Goal: Task Accomplishment & Management: Use online tool/utility

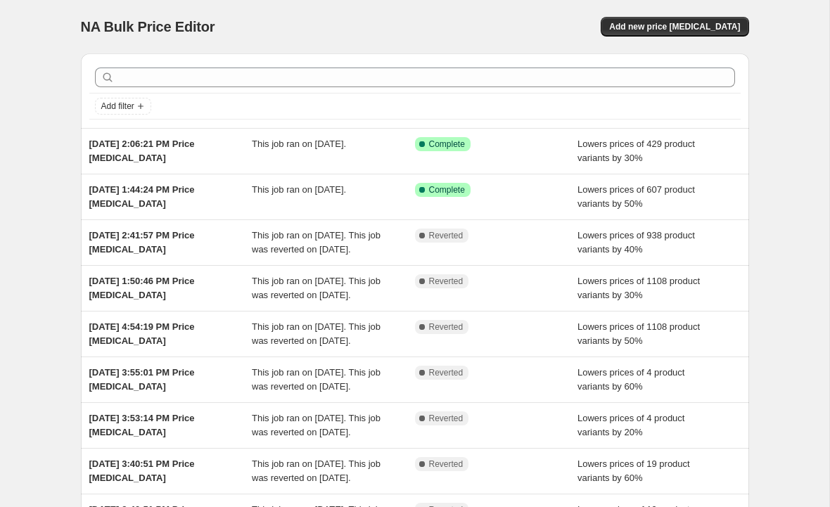
click at [472, 204] on div "Success Complete Complete" at bounding box center [496, 197] width 163 height 28
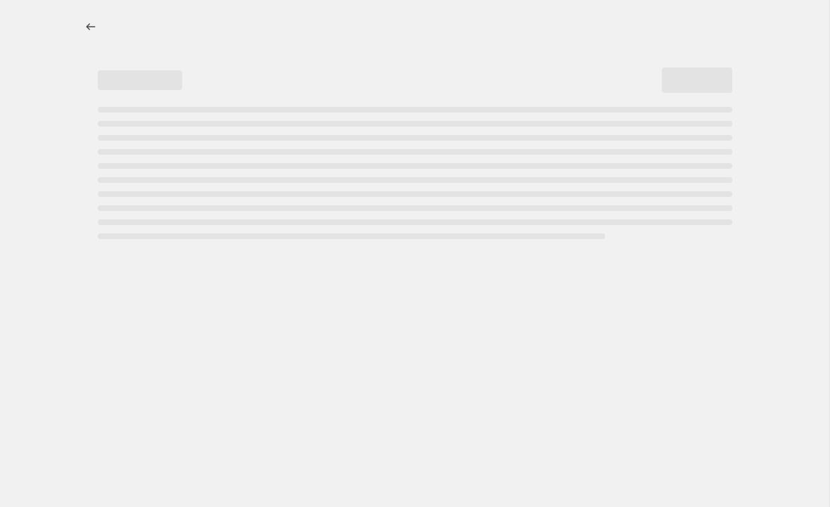
select select "percentage"
select select "collection"
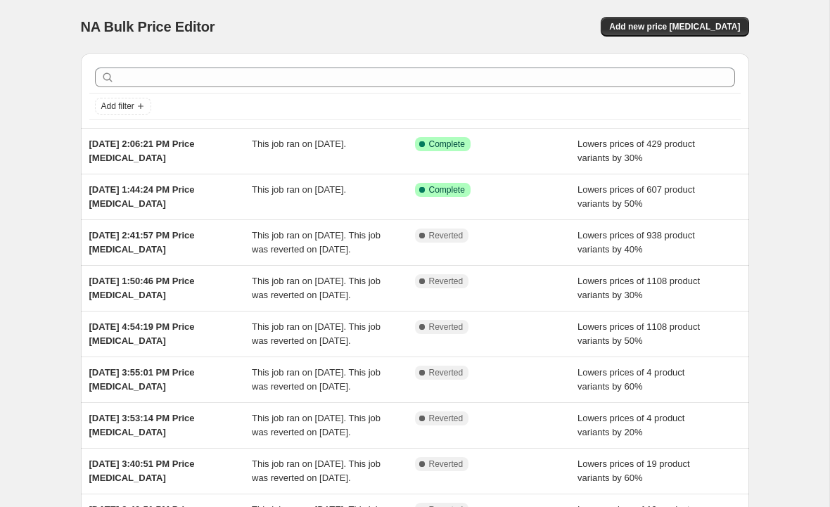
click at [252, 146] on span "This job ran on [DATE]." at bounding box center [299, 144] width 94 height 11
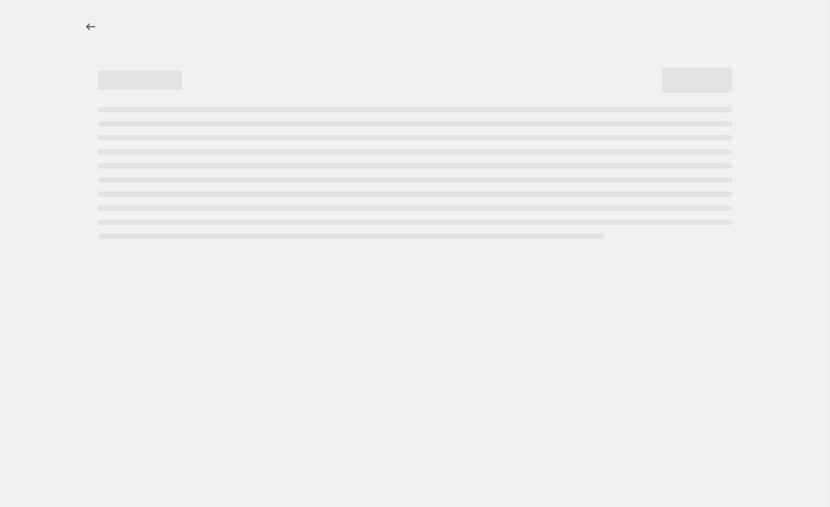
select select "percentage"
select select "collection"
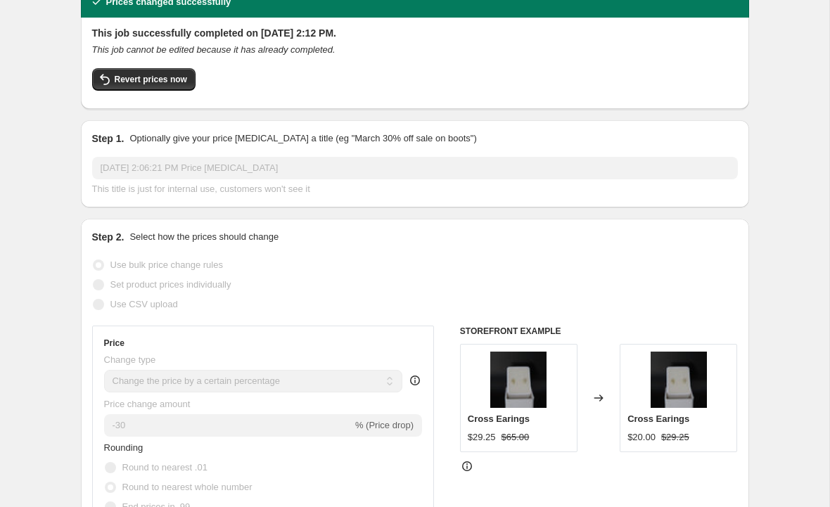
scroll to position [66, 0]
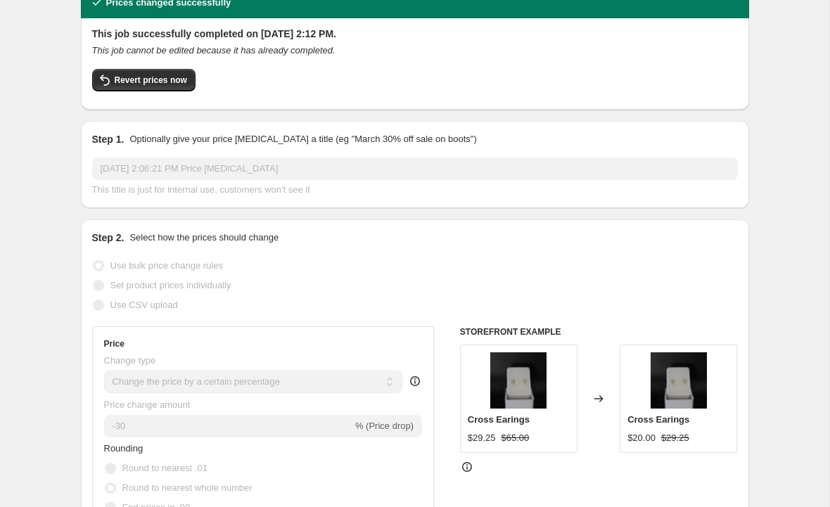
click at [160, 82] on span "Revert prices now" at bounding box center [151, 80] width 72 height 11
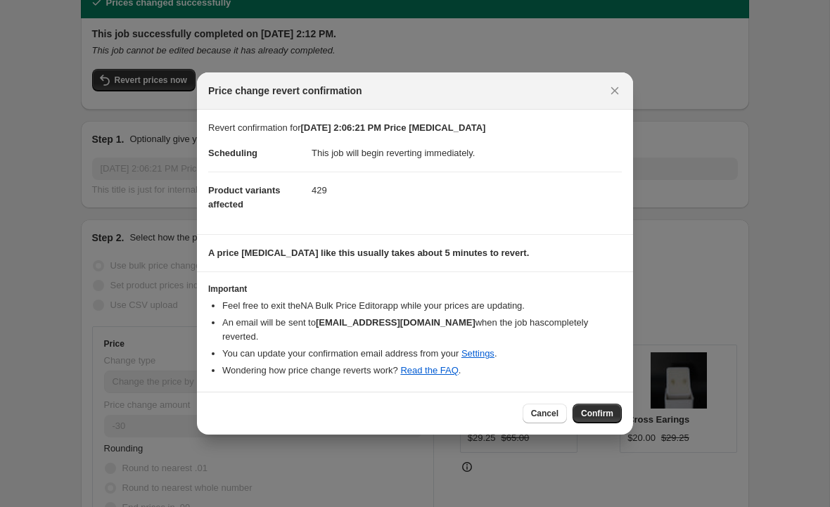
click at [596, 404] on button "Confirm" at bounding box center [596, 414] width 49 height 20
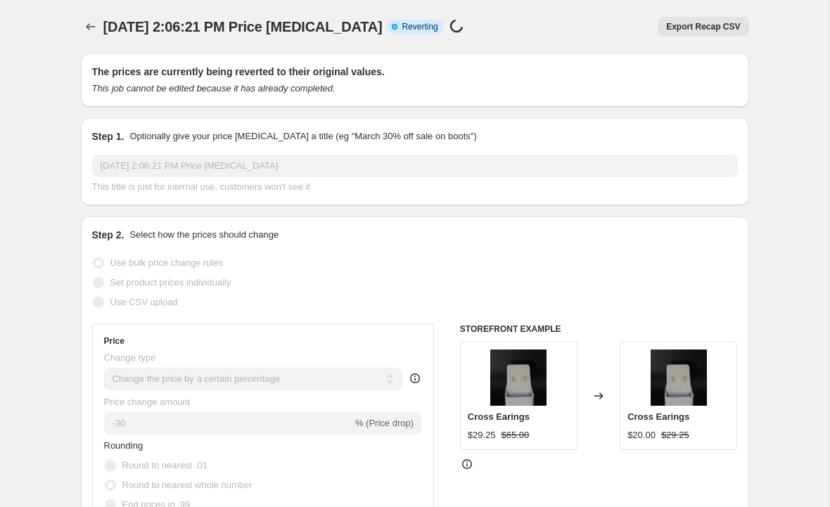
scroll to position [0, 0]
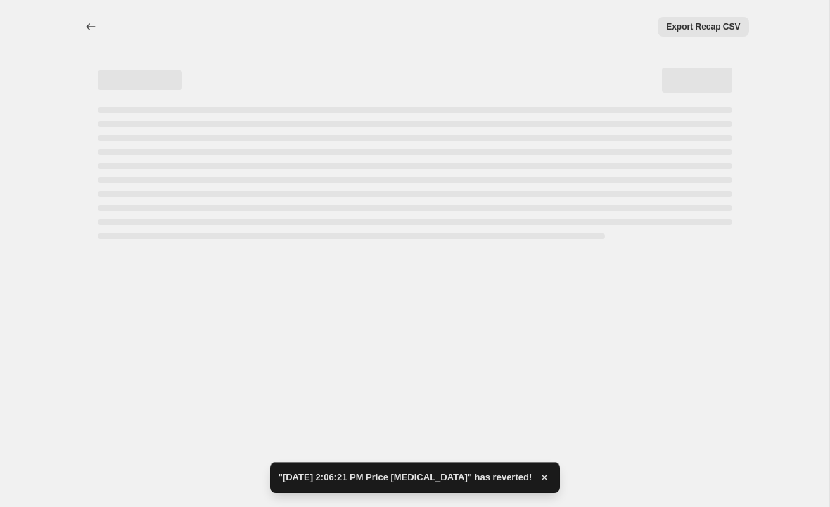
select select "percentage"
select select "collection"
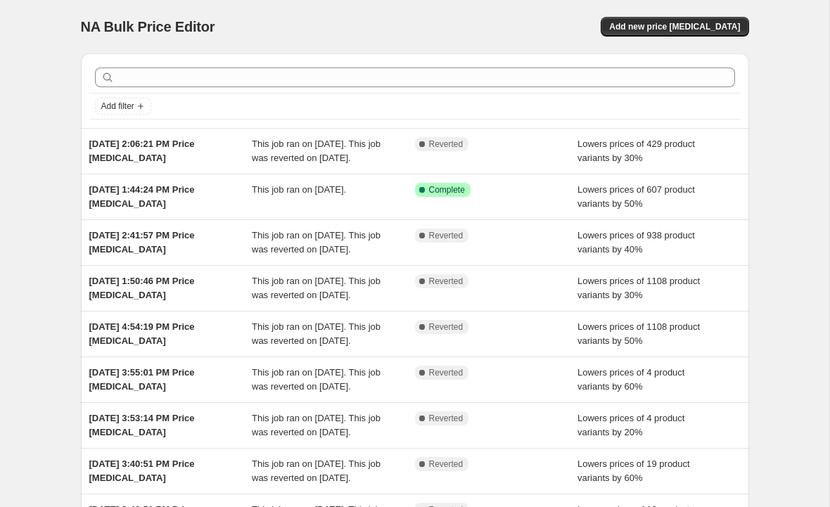
click at [709, 27] on span "Add new price [MEDICAL_DATA]" at bounding box center [674, 26] width 131 height 11
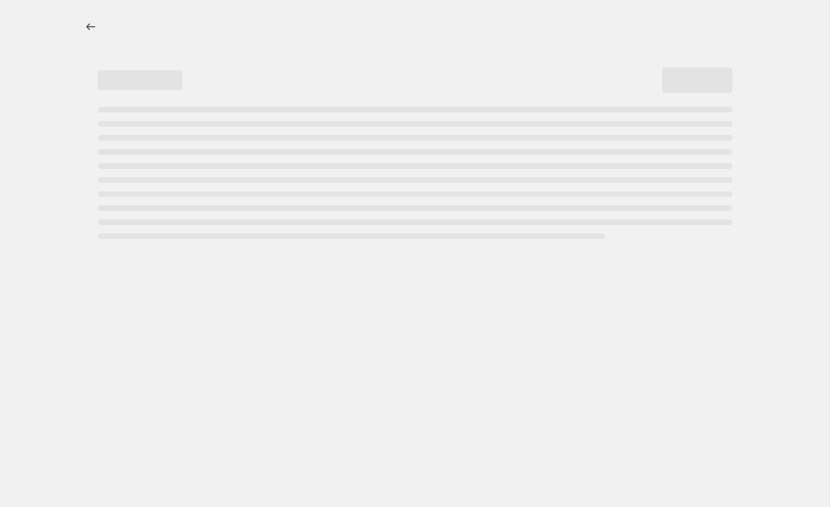
select select "percentage"
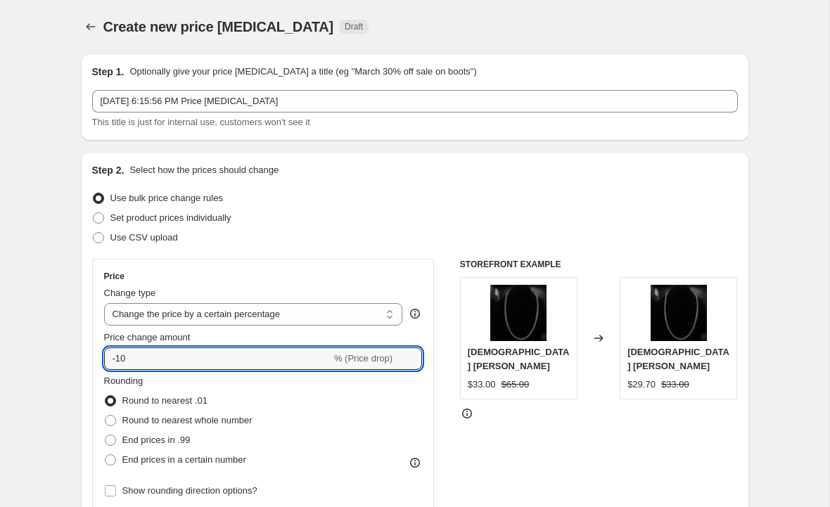
click at [315, 364] on input "-10" at bounding box center [217, 358] width 227 height 22
type input "-1"
type input "-50"
click at [377, 424] on div "Rounding Round to nearest .01 Round to nearest whole number End prices in .99 E…" at bounding box center [263, 422] width 318 height 96
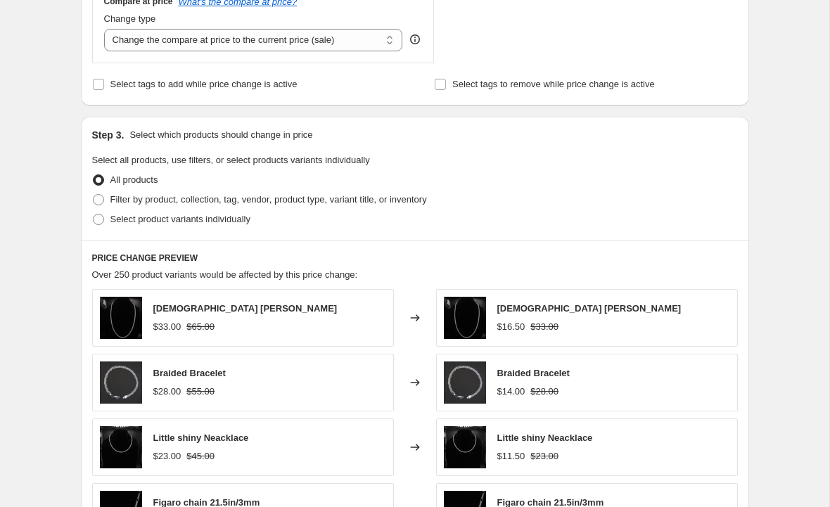
scroll to position [546, 0]
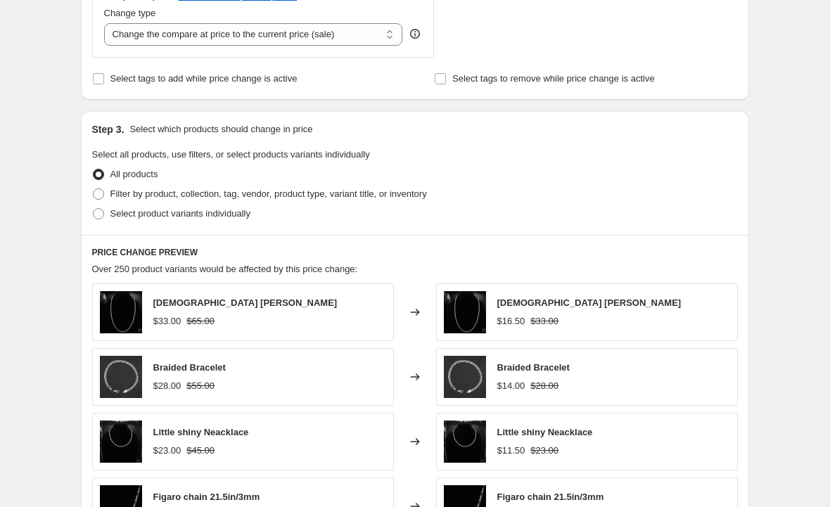
click at [273, 195] on span "Filter by product, collection, tag, vendor, product type, variant title, or inv…" at bounding box center [268, 193] width 316 height 11
click at [94, 189] on input "Filter by product, collection, tag, vendor, product type, variant title, or inv…" at bounding box center [93, 188] width 1 height 1
radio input "true"
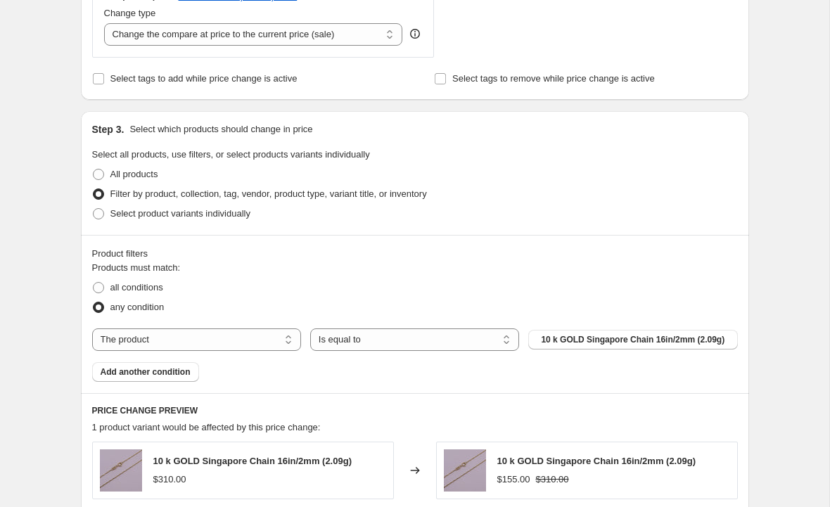
click at [260, 342] on select "The product The product's collection The product's vendor The product's type Th…" at bounding box center [196, 339] width 209 height 22
select select "collection"
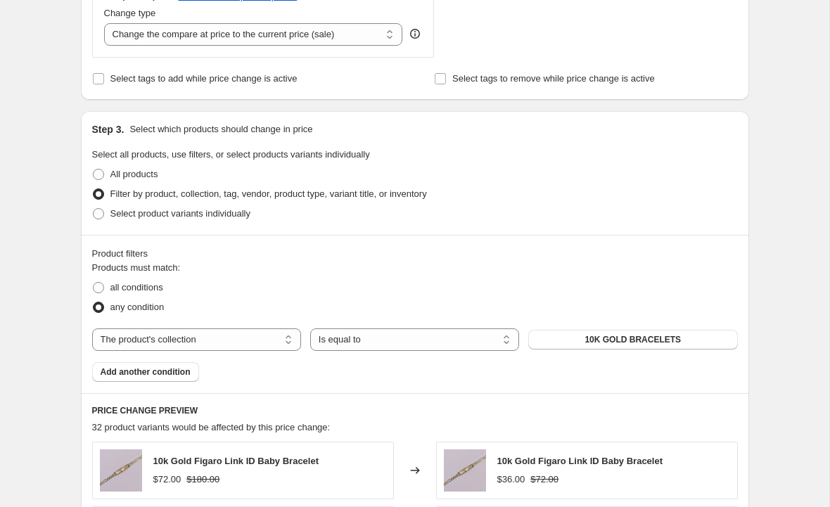
click at [186, 368] on span "Add another condition" at bounding box center [146, 371] width 90 height 11
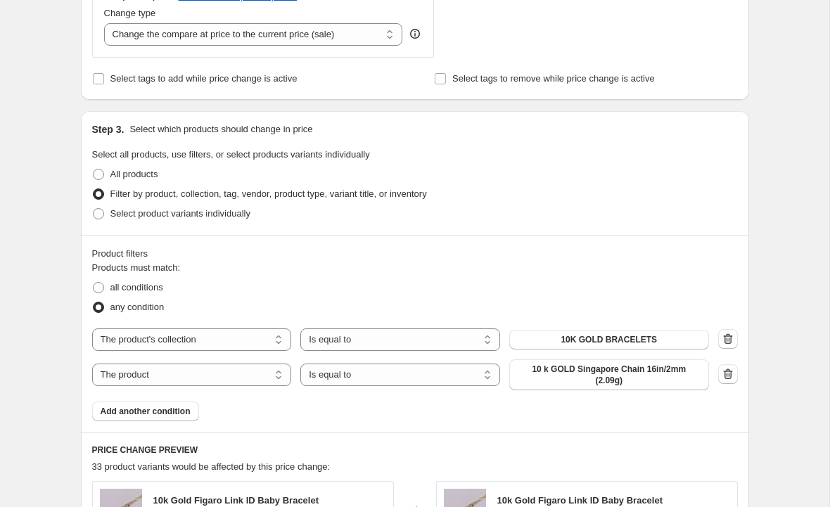
click at [267, 369] on select "The product The product's collection The product's vendor The product's type Th…" at bounding box center [192, 374] width 200 height 22
select select "collection"
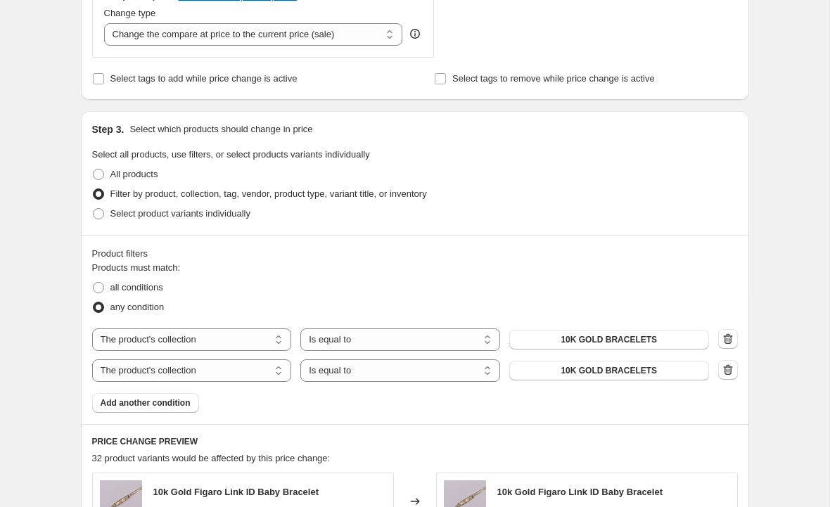
click at [669, 340] on button "10K GOLD BRACELETS" at bounding box center [609, 340] width 200 height 20
click at [663, 369] on button "10K GOLD BRACELETS" at bounding box center [609, 371] width 200 height 20
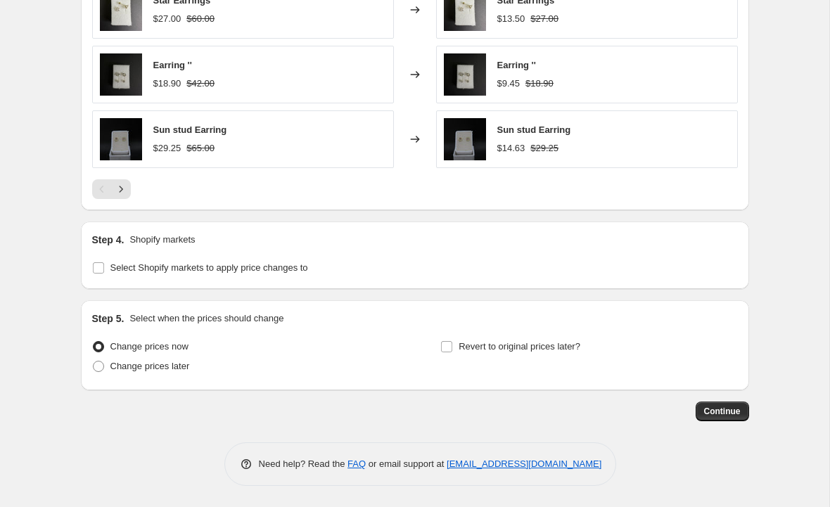
scroll to position [1167, 0]
click at [294, 265] on span "Select Shopify markets to apply price changes to" at bounding box center [209, 267] width 198 height 11
click at [104, 265] on input "Select Shopify markets to apply price changes to" at bounding box center [98, 267] width 11 height 11
checkbox input "true"
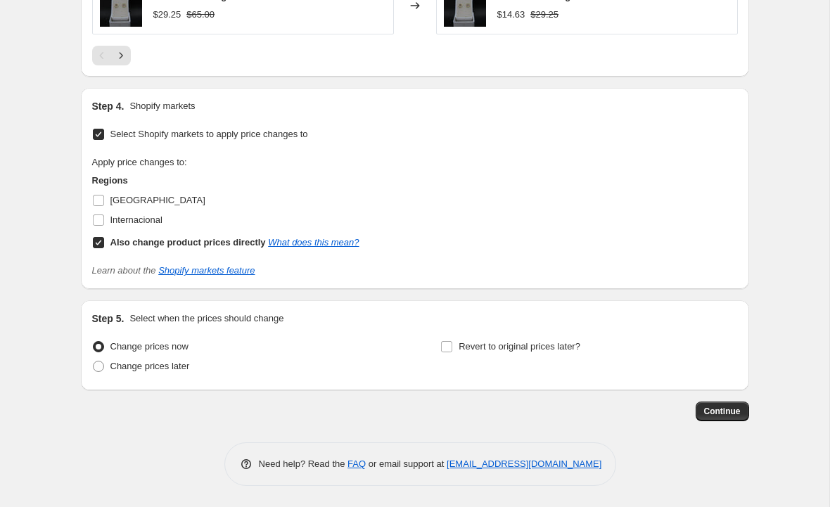
scroll to position [1301, 0]
click at [729, 420] on button "Continue" at bounding box center [721, 411] width 53 height 20
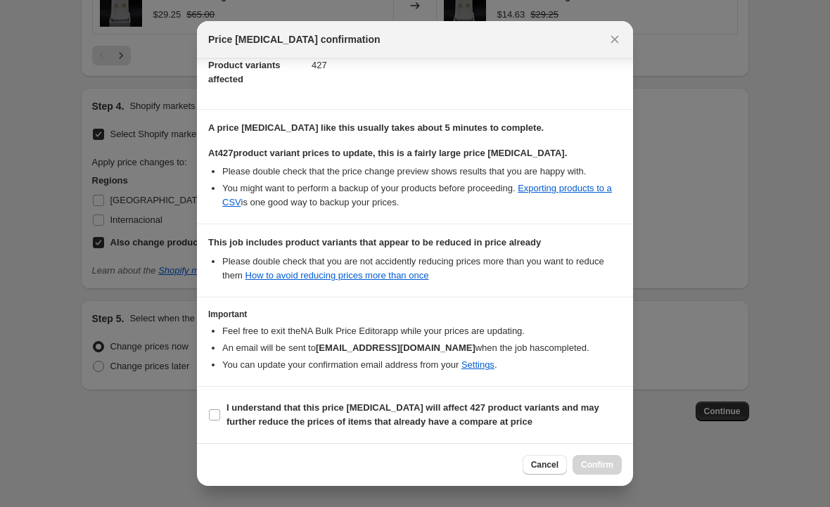
scroll to position [162, 0]
click at [210, 420] on input "I understand that this price change job will affect 427 product variants and ma…" at bounding box center [214, 414] width 11 height 11
checkbox input "true"
click at [603, 457] on button "Confirm" at bounding box center [596, 465] width 49 height 20
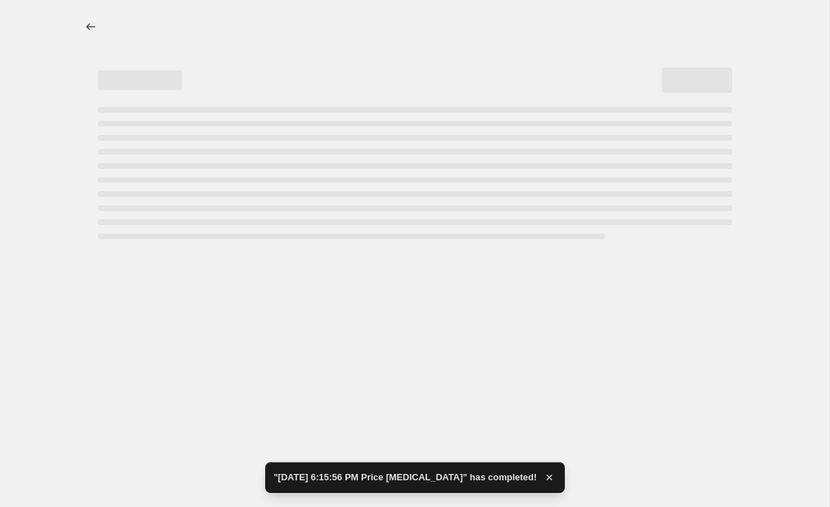
select select "percentage"
select select "collection"
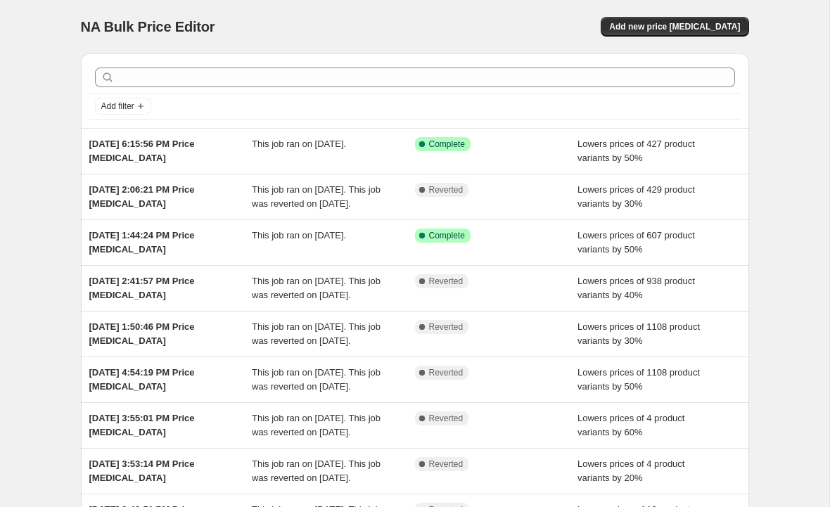
click at [636, 140] on span "Lowers prices of 427 product variants by 50%" at bounding box center [635, 151] width 117 height 25
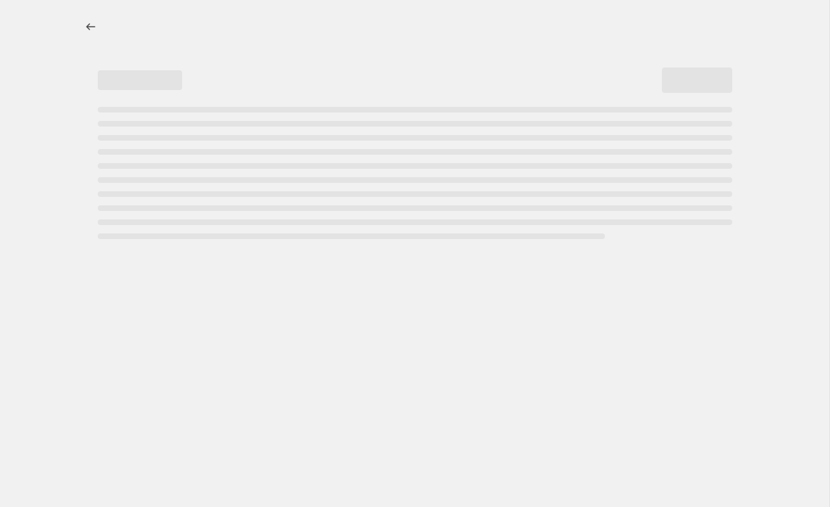
select select "percentage"
select select "collection"
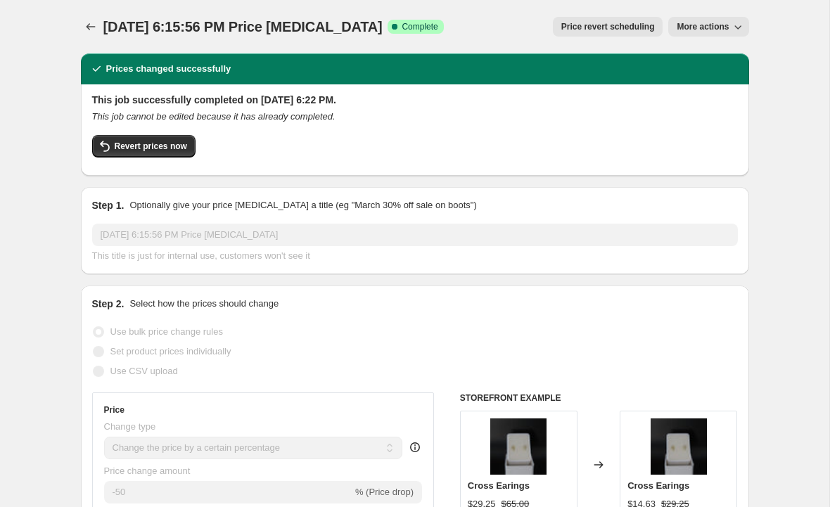
click at [694, 26] on span "More actions" at bounding box center [702, 26] width 52 height 11
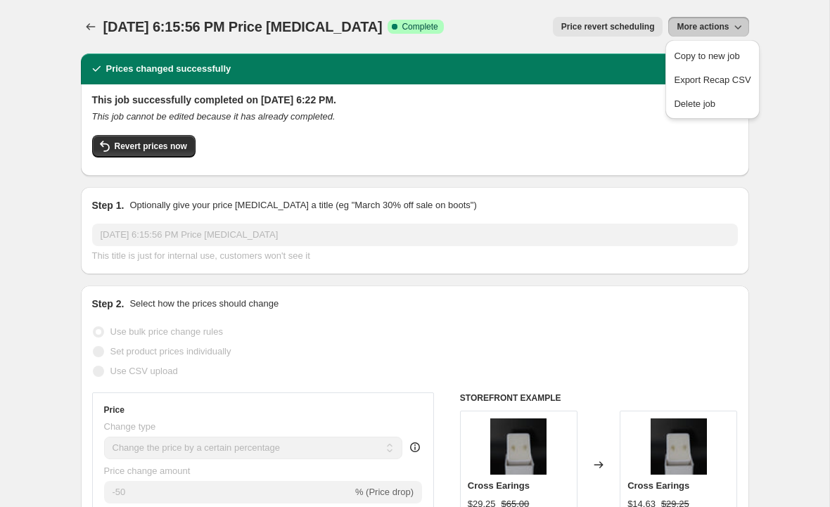
click at [617, 104] on h2 "This job successfully completed on [DATE] 6:22 PM." at bounding box center [414, 100] width 645 height 14
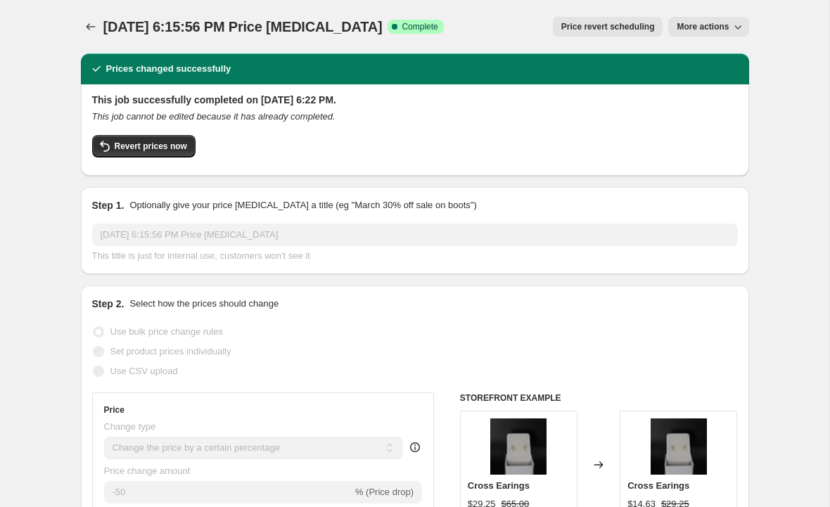
click at [180, 154] on button "Revert prices now" at bounding box center [143, 146] width 103 height 22
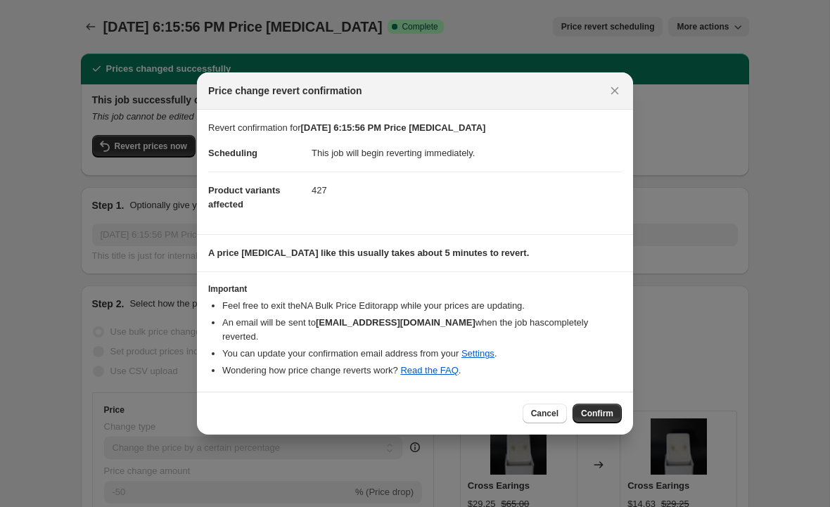
click at [606, 408] on span "Confirm" at bounding box center [597, 413] width 32 height 11
